Goal: Task Accomplishment & Management: Manage account settings

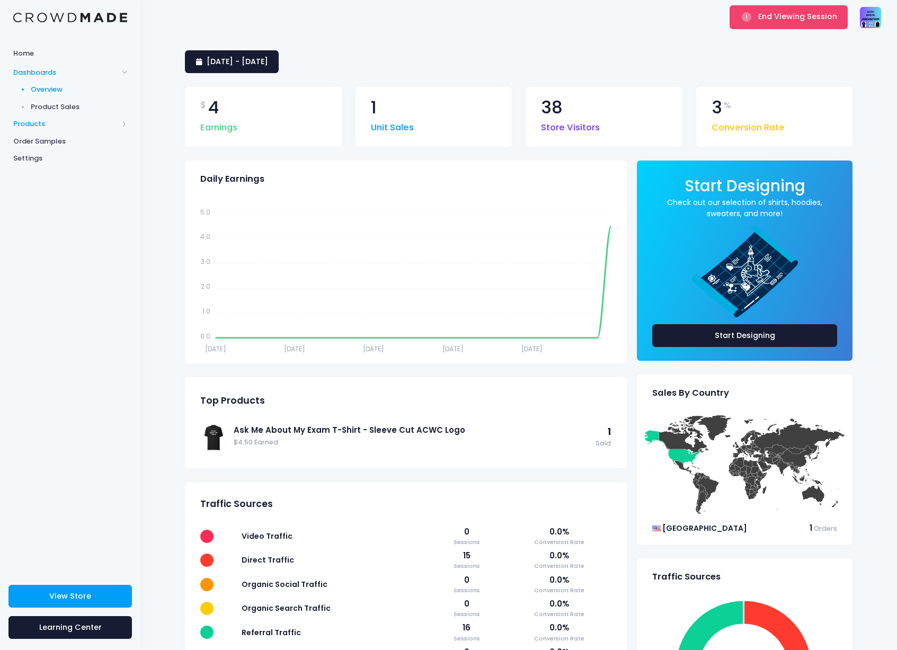
click at [60, 126] on span "Products" at bounding box center [65, 124] width 105 height 11
click at [63, 119] on span "Product Editor" at bounding box center [79, 124] width 97 height 11
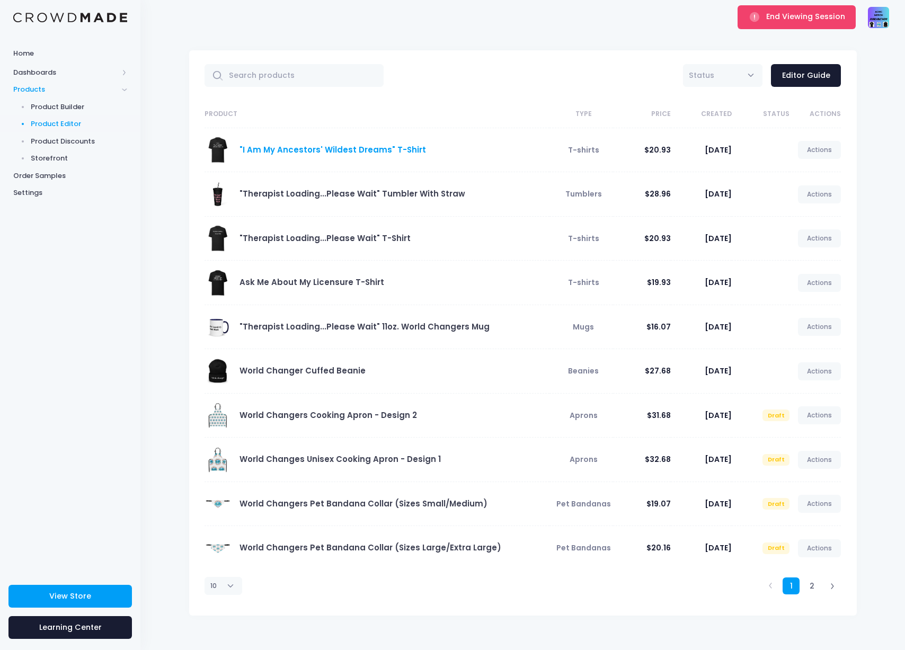
click at [305, 151] on link ""I Am My Ancestors' Wildest Dreams" T-Shirt" at bounding box center [332, 149] width 186 height 11
click at [809, 580] on link "2" at bounding box center [811, 585] width 17 height 17
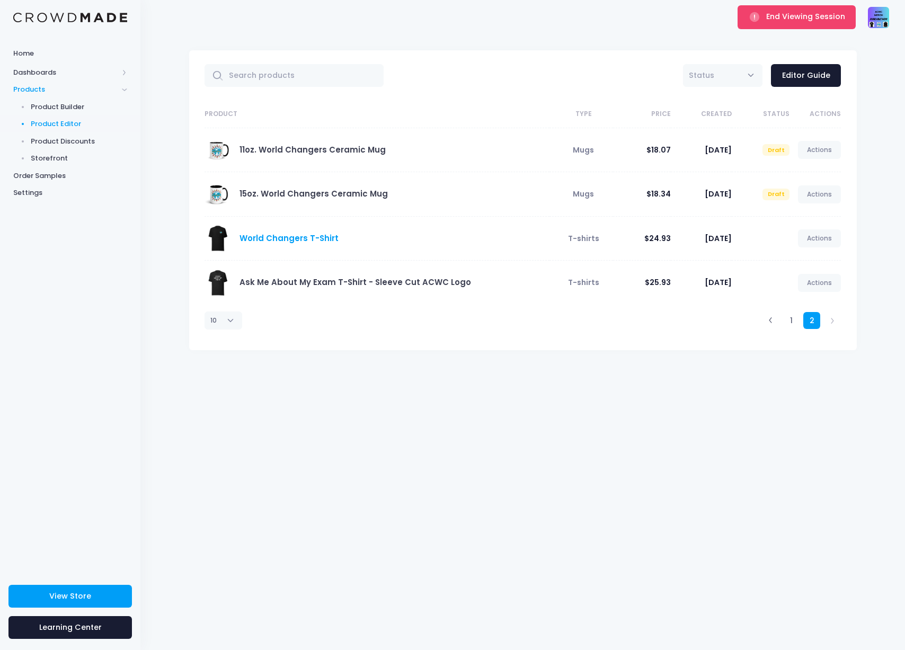
click at [293, 241] on link "World Changers T-Shirt" at bounding box center [288, 238] width 99 height 11
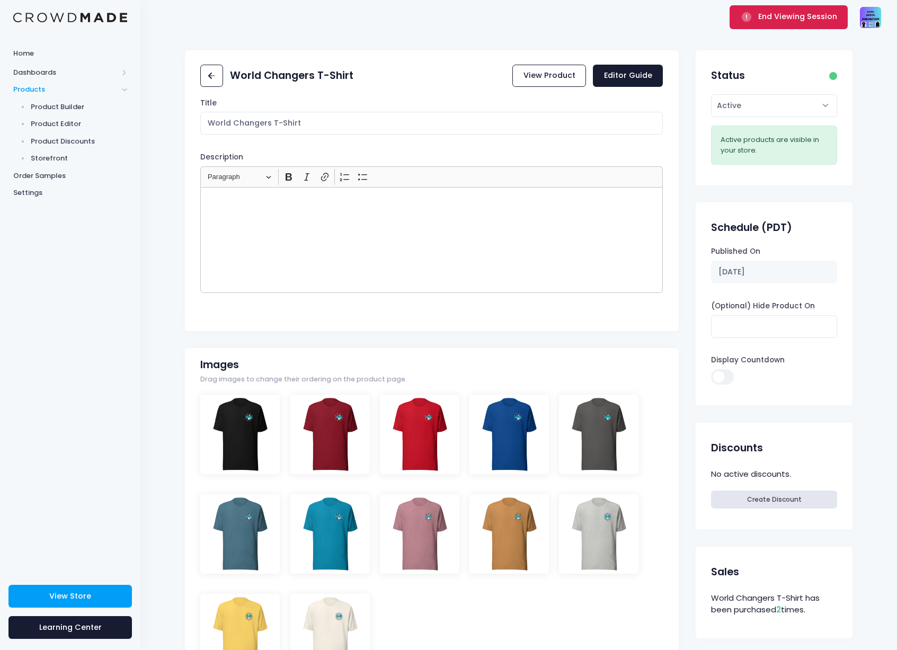
click at [774, 18] on span "End Viewing Session" at bounding box center [797, 16] width 79 height 11
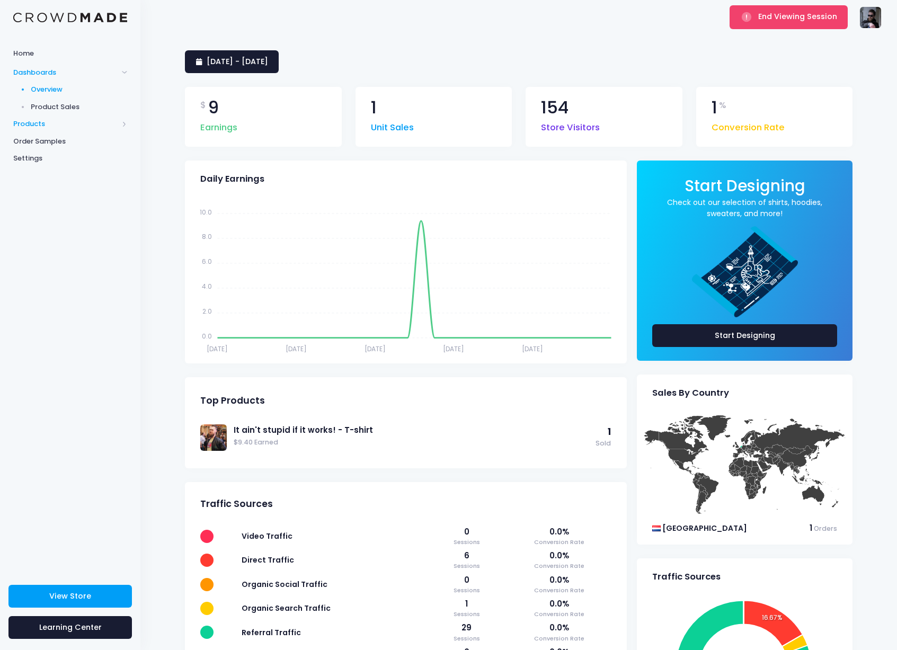
click at [47, 125] on span "Products" at bounding box center [65, 124] width 105 height 11
click at [62, 122] on span "Product Editor" at bounding box center [79, 124] width 97 height 11
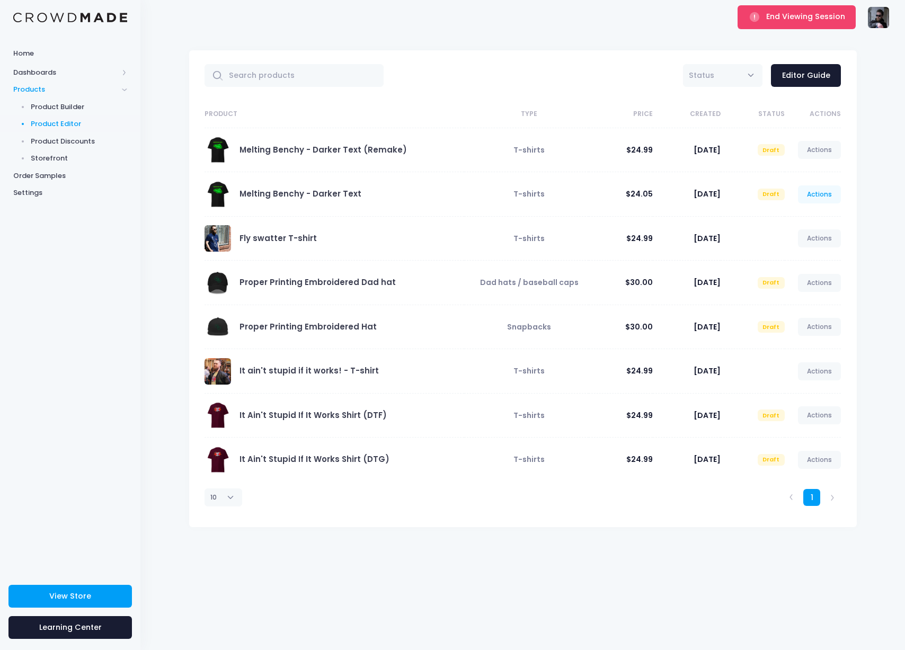
click at [809, 192] on link "Actions" at bounding box center [819, 194] width 43 height 18
click at [331, 189] on link "Melting Benchy - Darker Text" at bounding box center [300, 193] width 122 height 11
click at [777, 19] on span "End Viewing Session" at bounding box center [805, 16] width 79 height 11
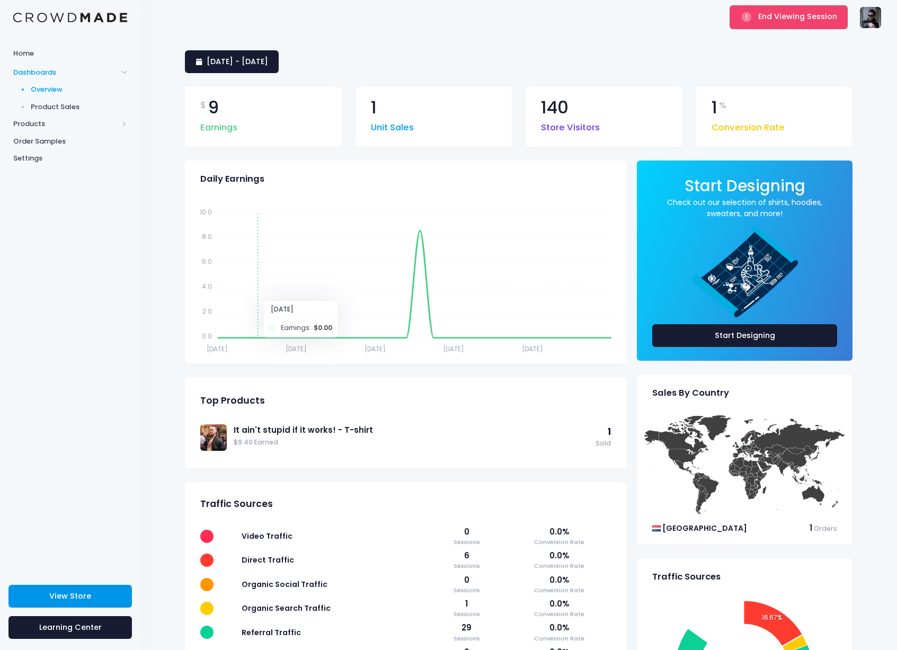
click at [65, 604] on link "View Store" at bounding box center [69, 596] width 123 height 23
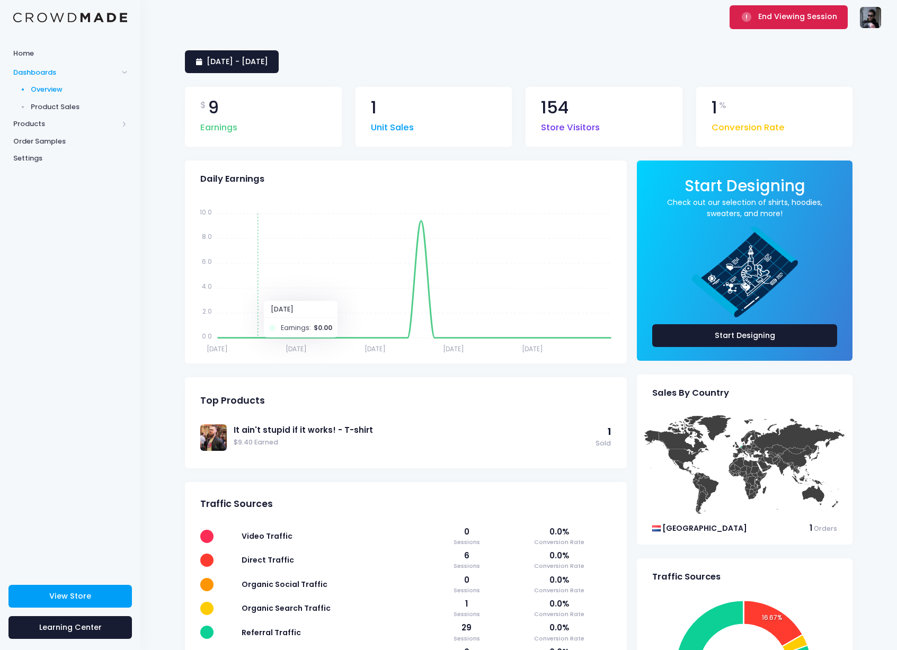
click at [747, 19] on rect "submit" at bounding box center [746, 19] width 1 height 1
click at [783, 24] on button "End Viewing Session" at bounding box center [788, 16] width 118 height 23
